Goal: Information Seeking & Learning: Understand process/instructions

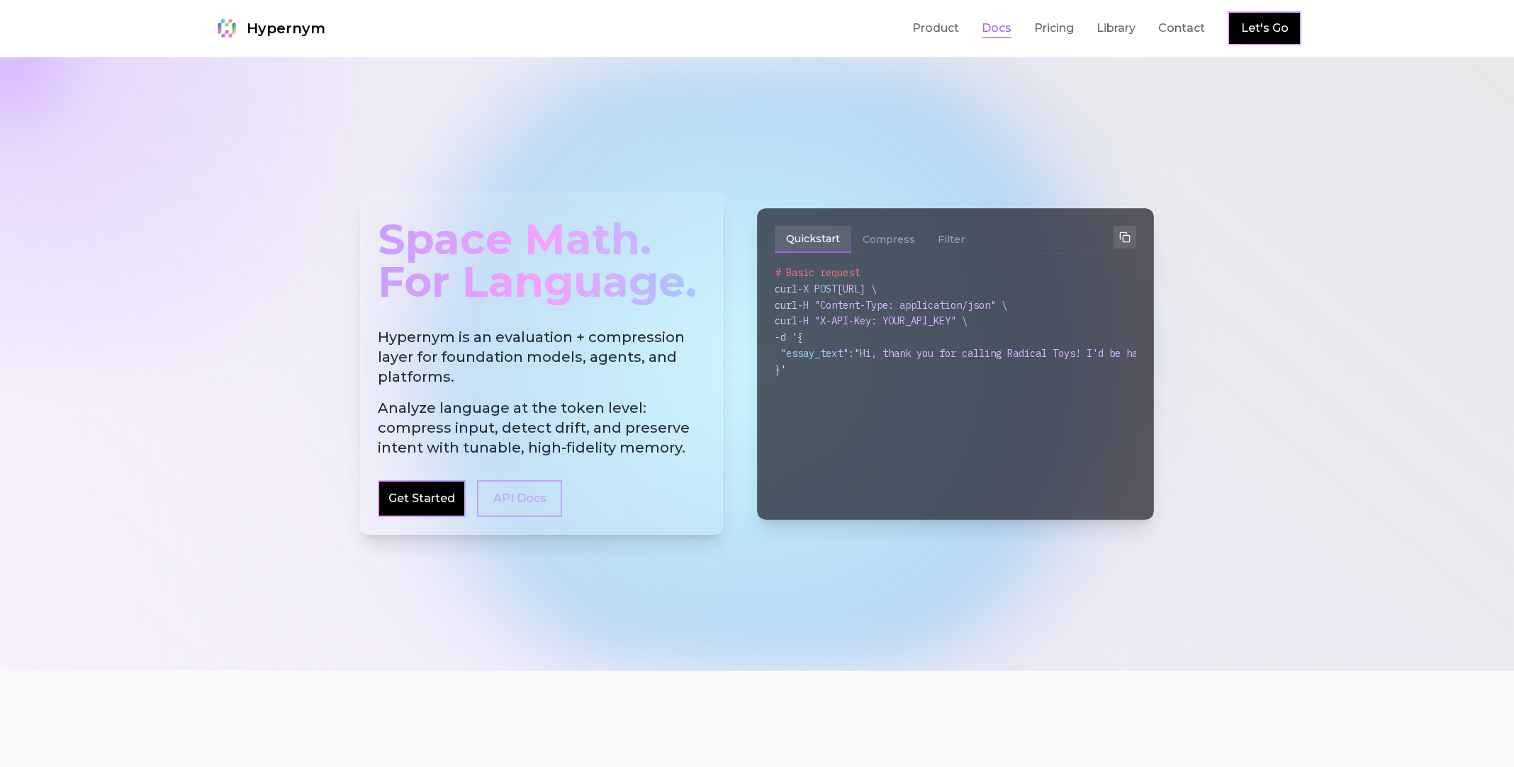
click at [999, 33] on link "Docs" at bounding box center [997, 28] width 30 height 17
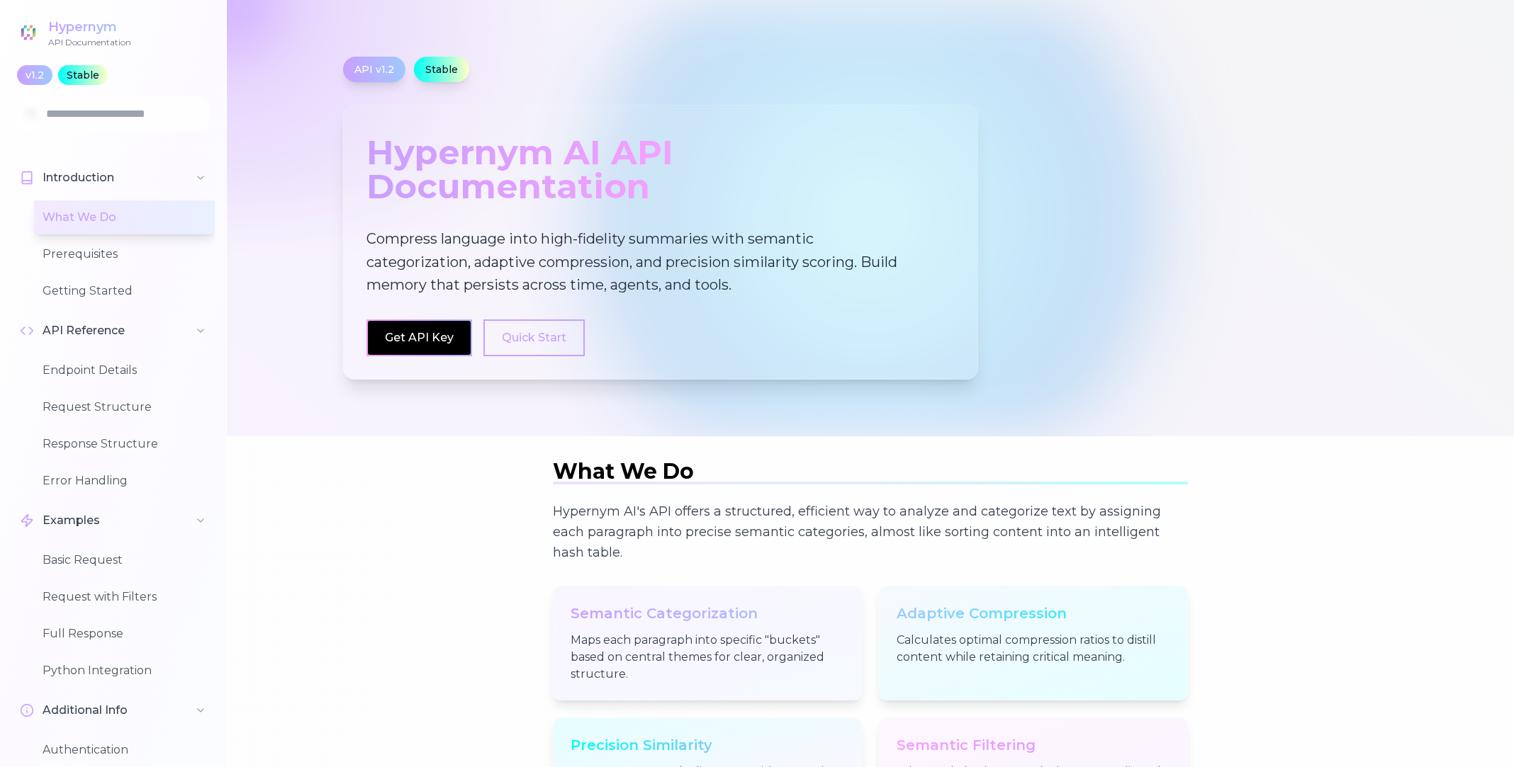
click at [364, 71] on div "API v1.2" at bounding box center [374, 70] width 62 height 26
click at [427, 68] on div "Stable" at bounding box center [441, 70] width 55 height 26
click at [385, 69] on div "API v1.2" at bounding box center [374, 70] width 62 height 26
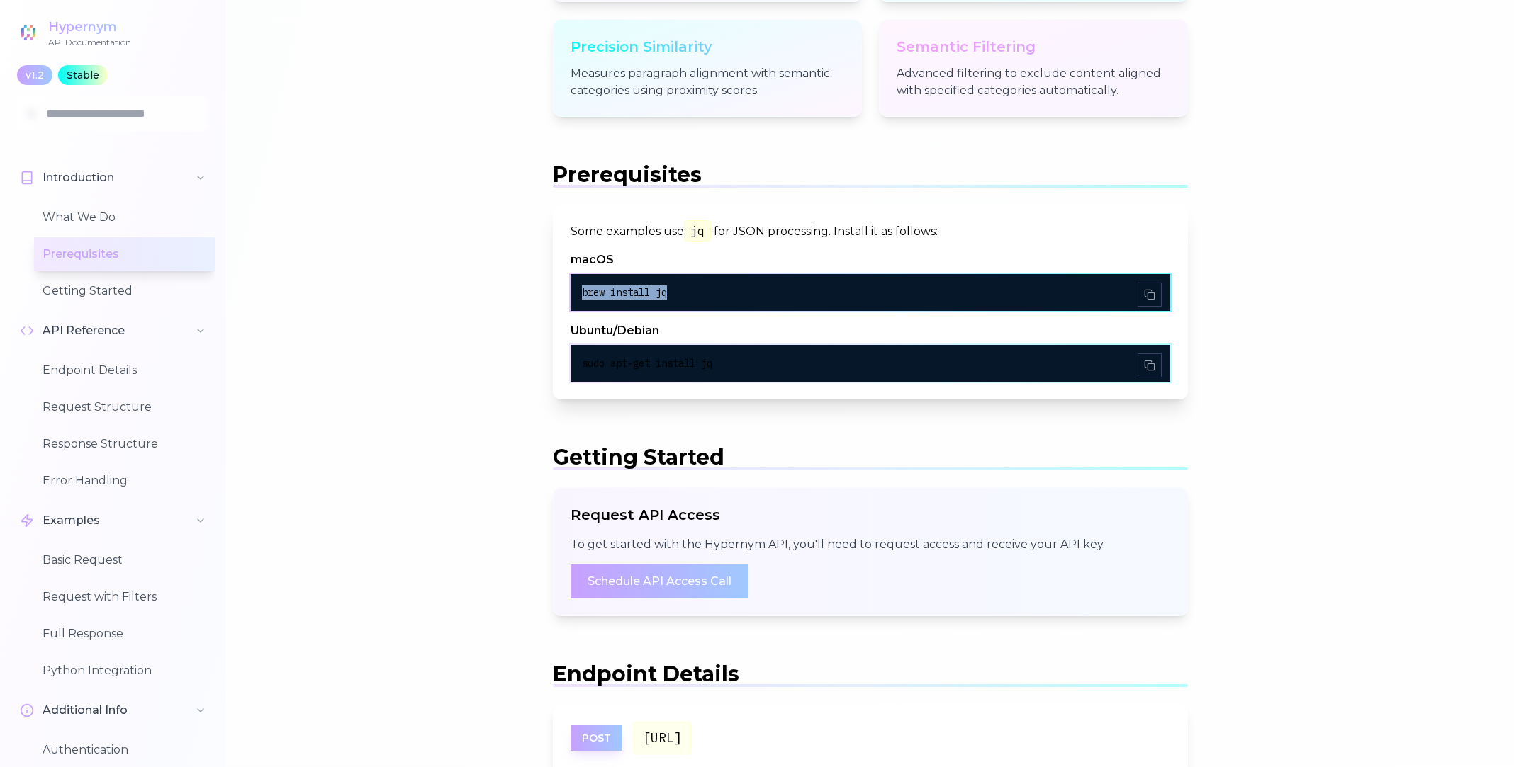
drag, startPoint x: 1014, startPoint y: 288, endPoint x: 572, endPoint y: 293, distance: 442.2
click at [572, 293] on div "brew install jq" at bounding box center [870, 292] width 600 height 37
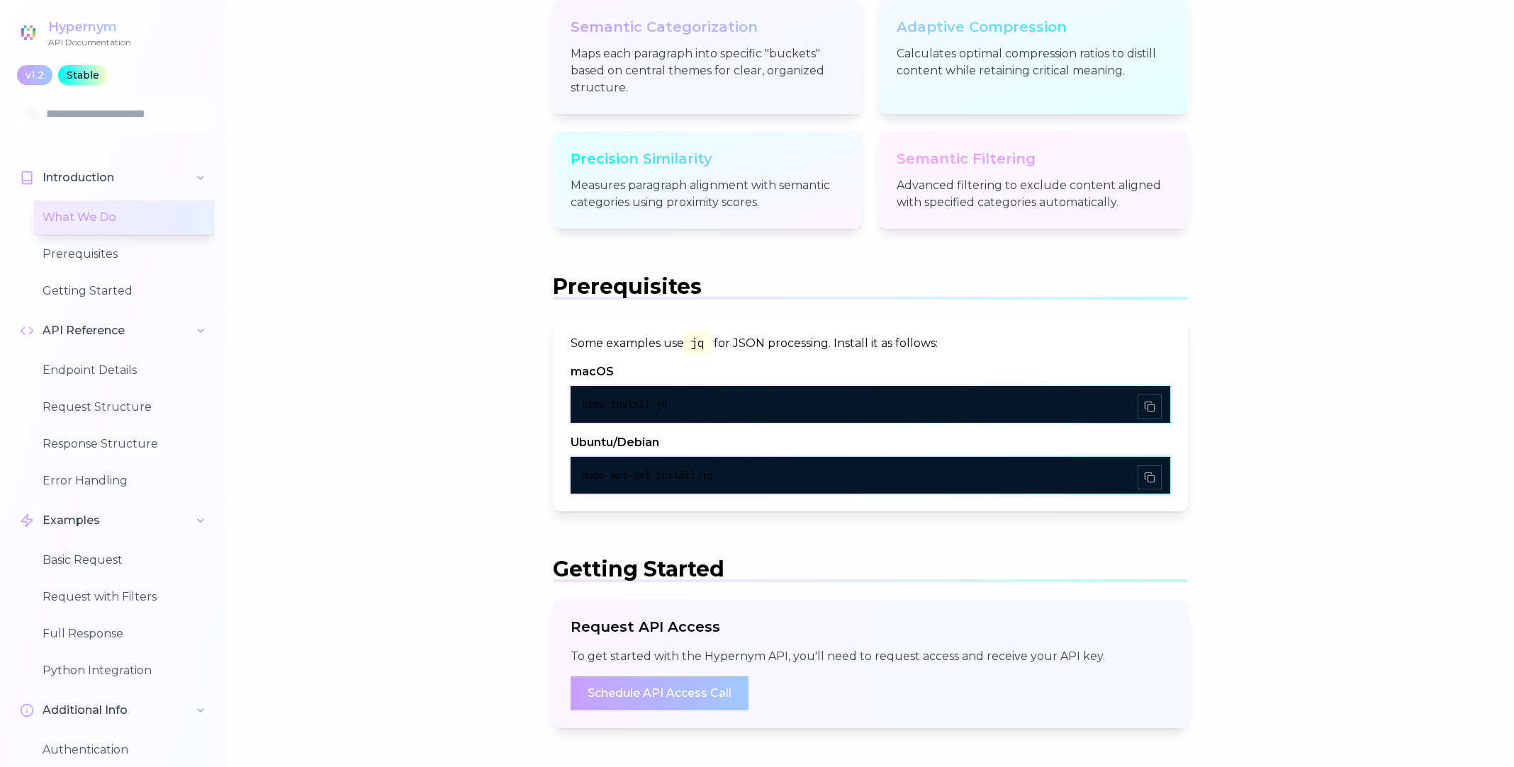
scroll to position [787, 0]
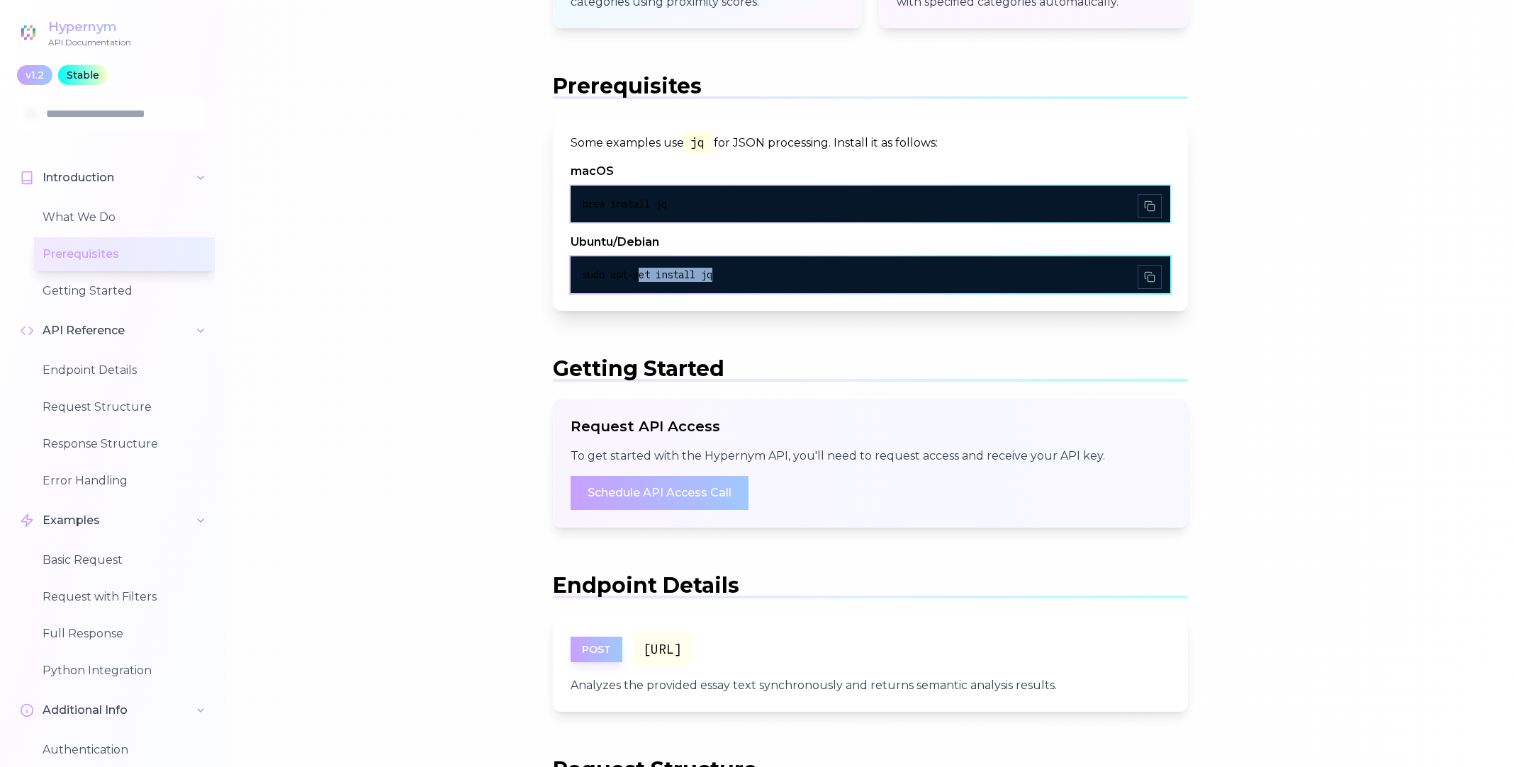
drag, startPoint x: 787, startPoint y: 271, endPoint x: 631, endPoint y: 276, distance: 156.0
click at [638, 279] on div "sudo apt-get install jq" at bounding box center [870, 275] width 577 height 14
click at [631, 276] on span "sudo apt-get install jq" at bounding box center [647, 275] width 130 height 13
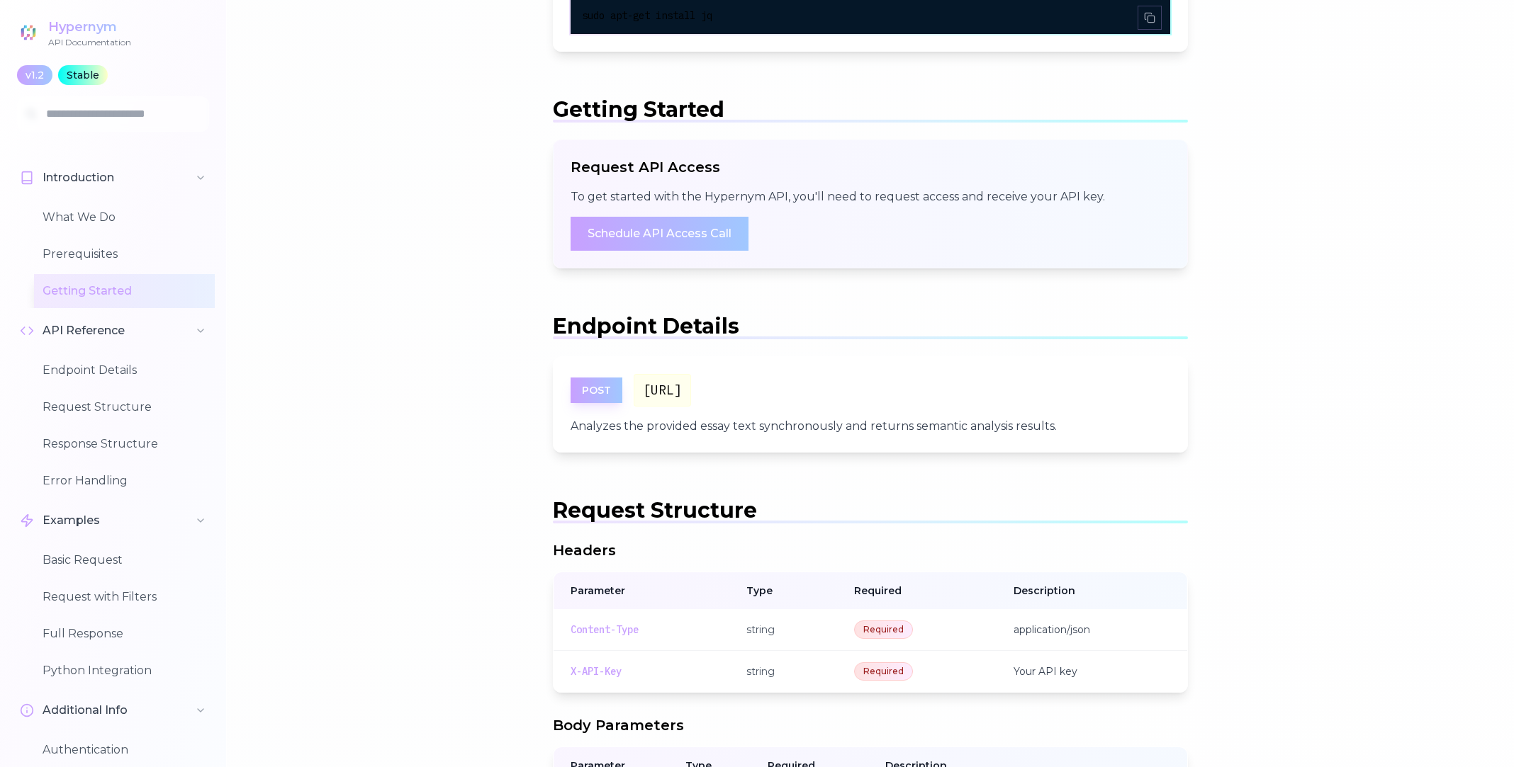
scroll to position [971, 0]
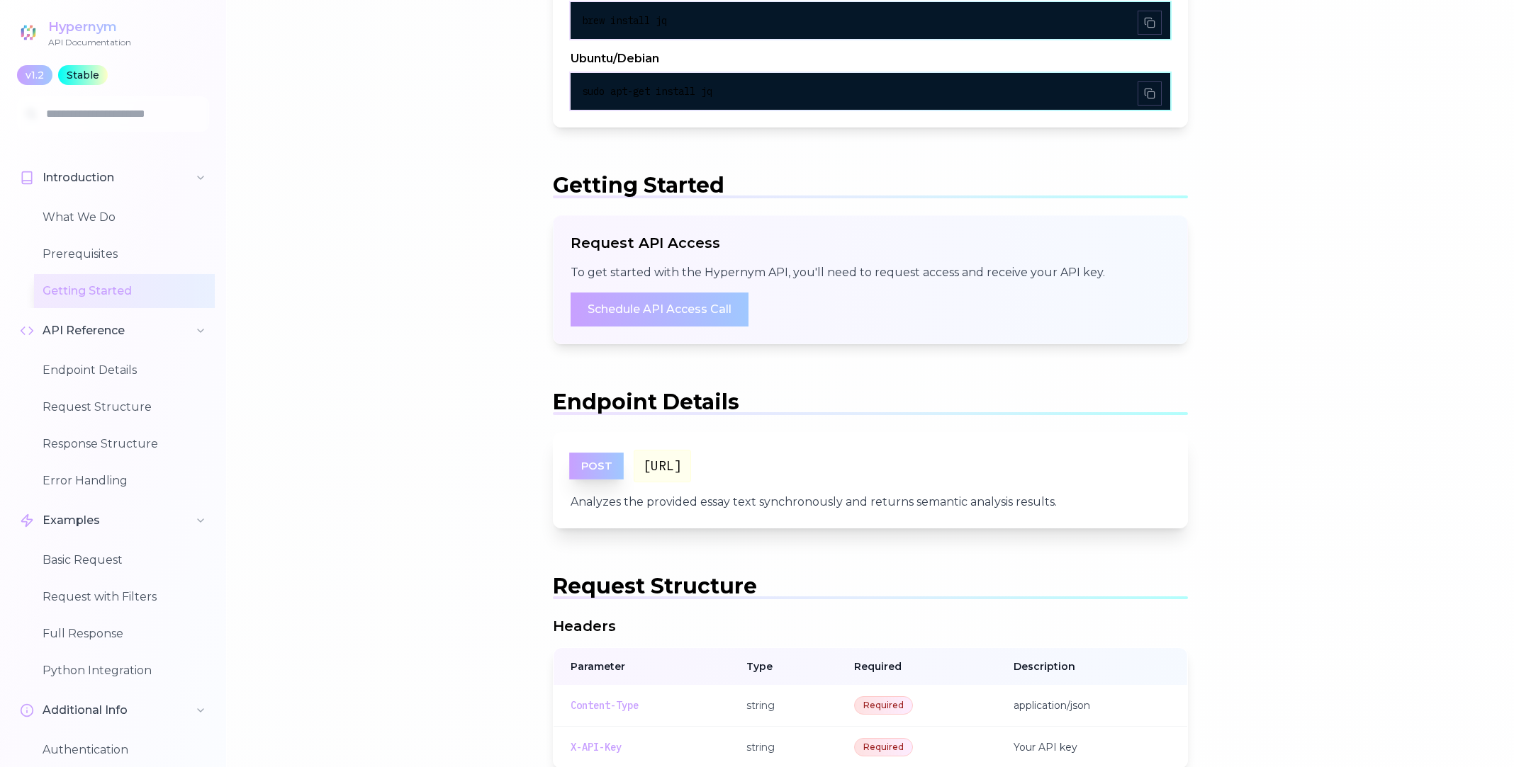
click at [594, 466] on span "POST" at bounding box center [596, 466] width 55 height 27
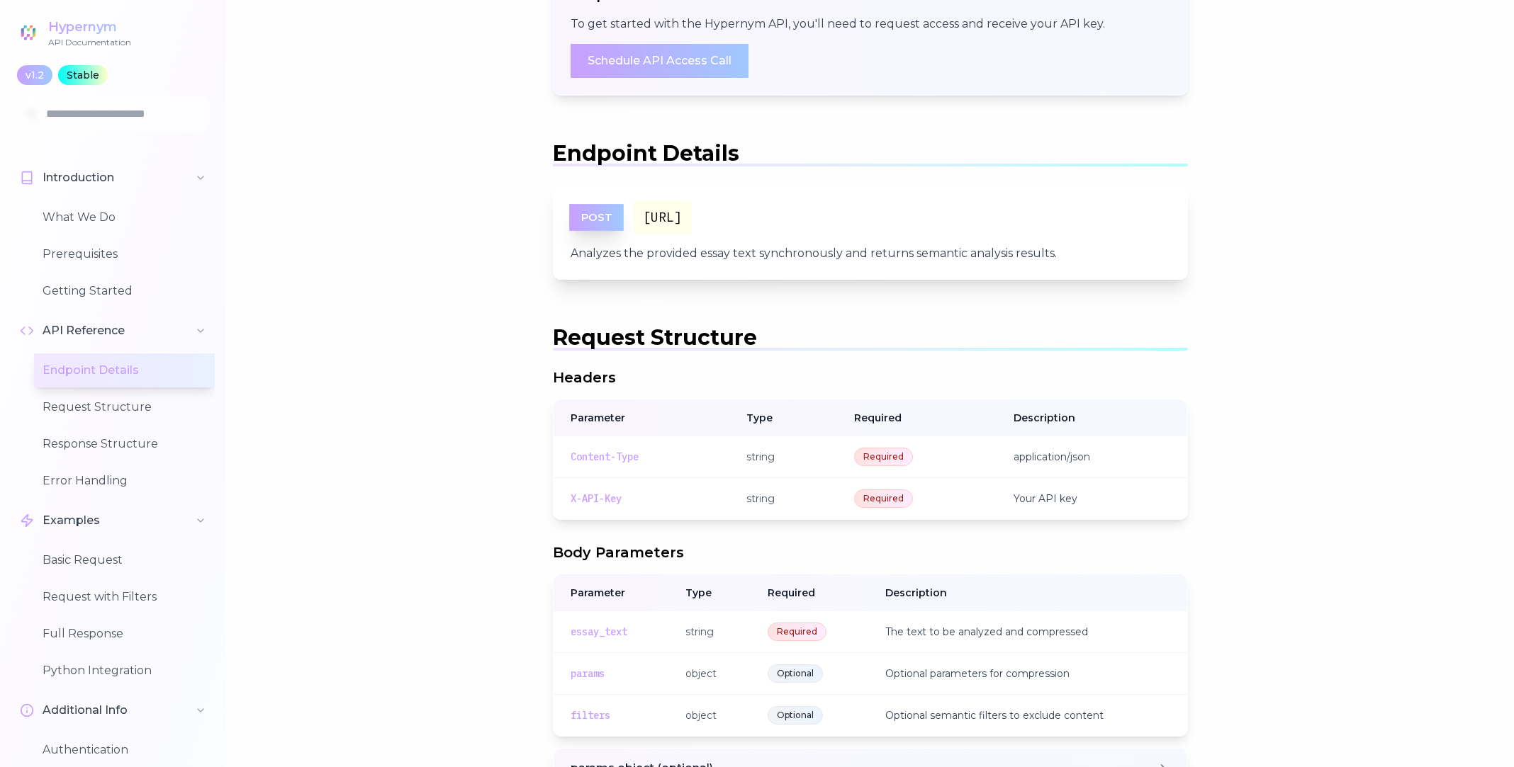
click at [580, 218] on span "POST" at bounding box center [596, 217] width 55 height 27
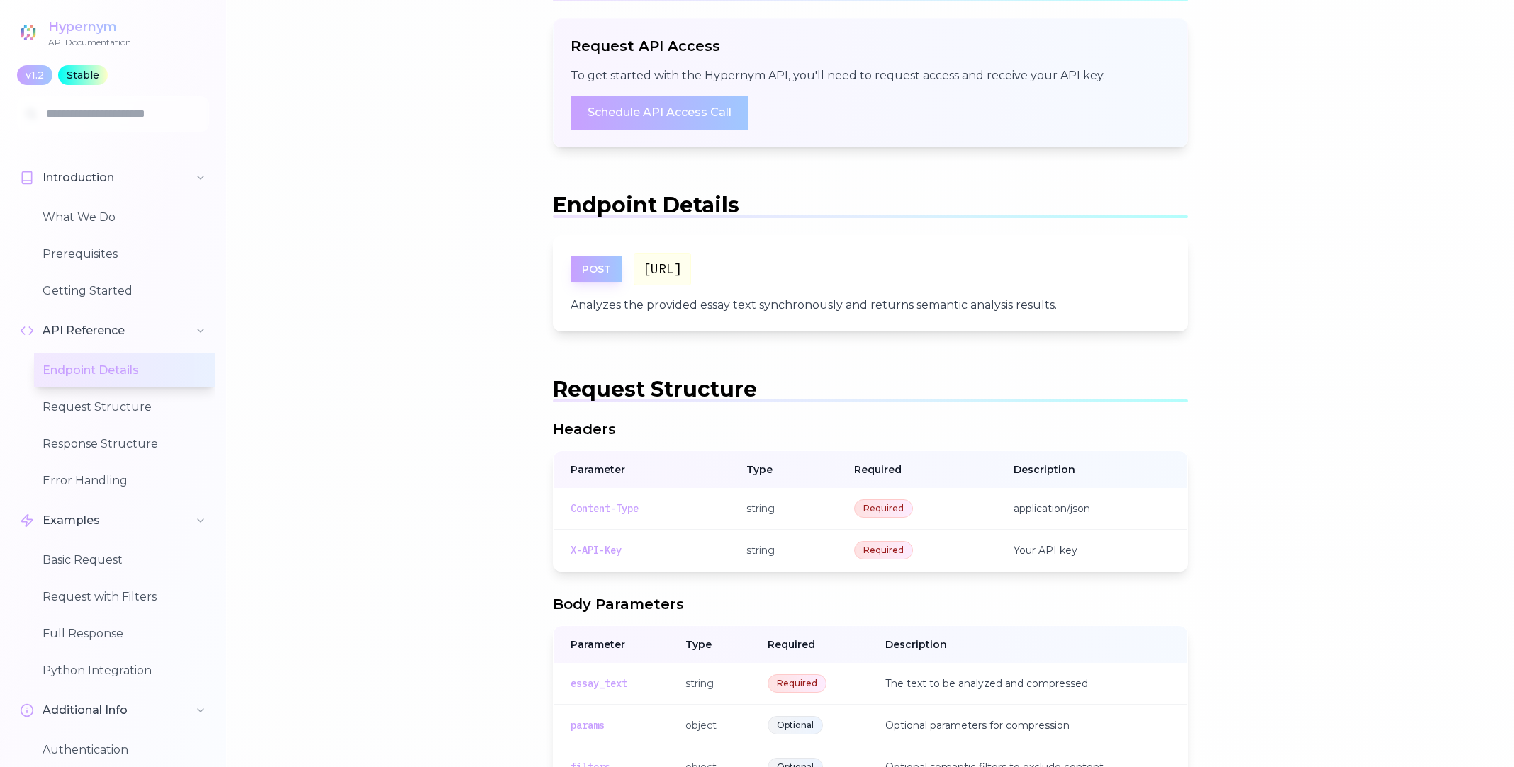
scroll to position [1200, 0]
